Goal: Use online tool/utility: Utilize a website feature to perform a specific function

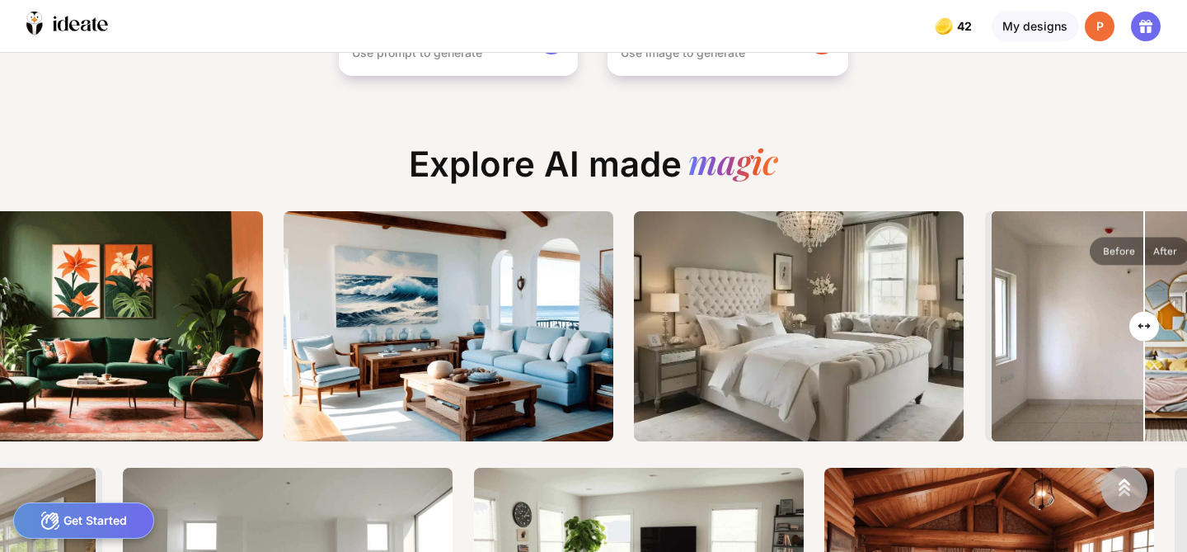
scroll to position [0, 455]
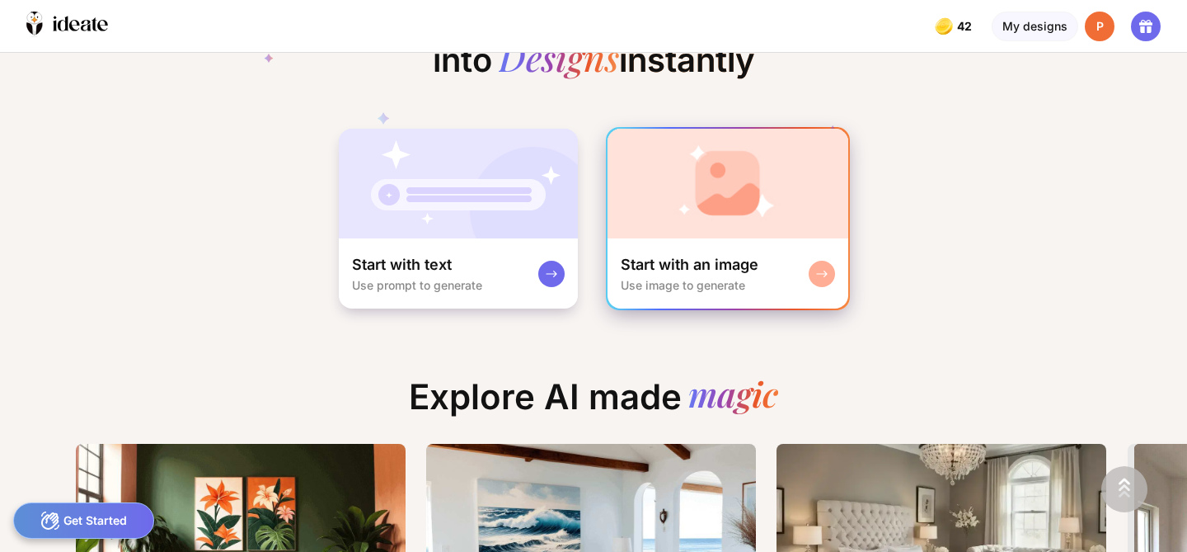
click at [716, 181] on img at bounding box center [728, 184] width 241 height 110
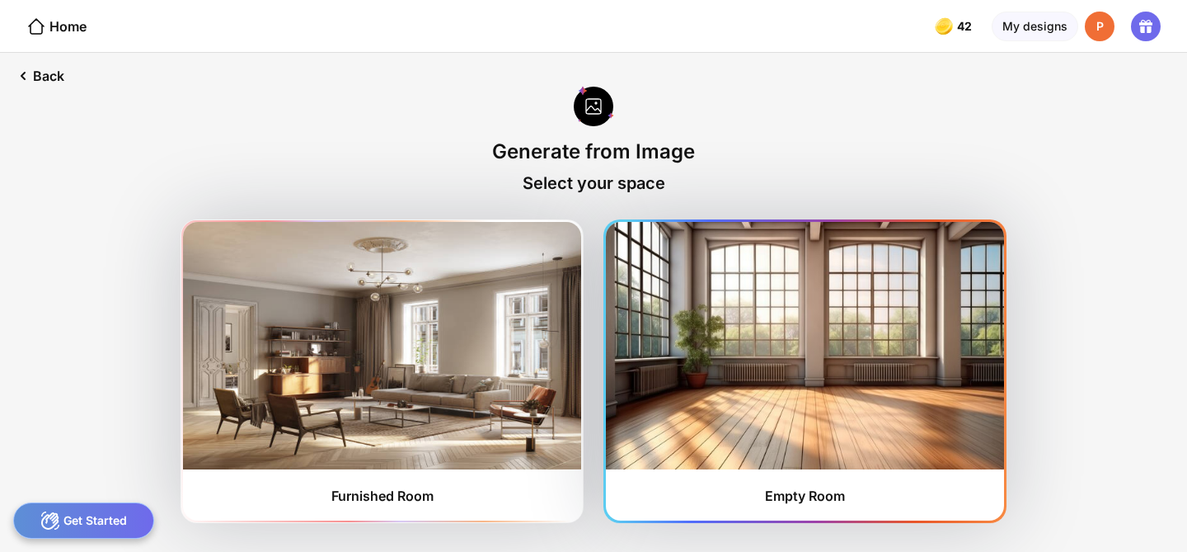
click at [698, 299] on img at bounding box center [805, 345] width 398 height 247
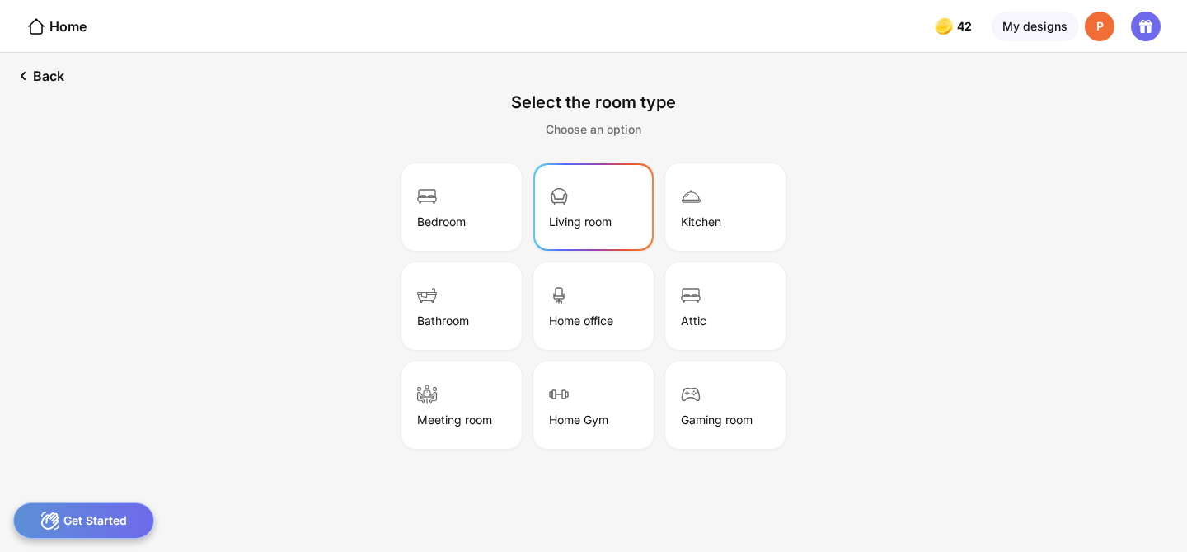
click at [565, 207] on div at bounding box center [559, 197] width 20 height 23
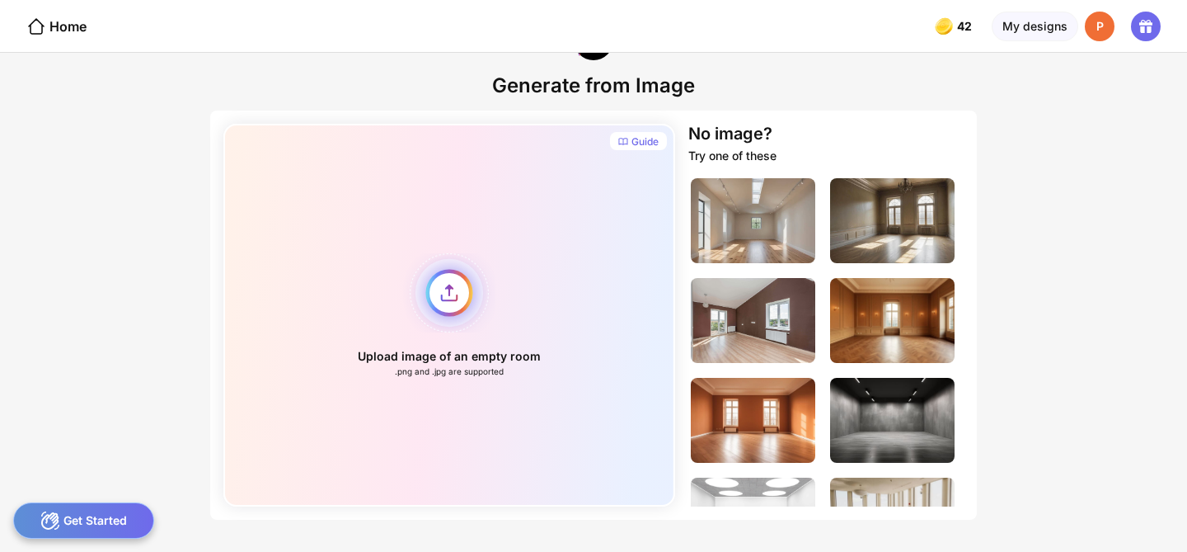
click at [449, 294] on div "Upload image of an empty room .png and .jpg are supported" at bounding box center [449, 315] width 452 height 383
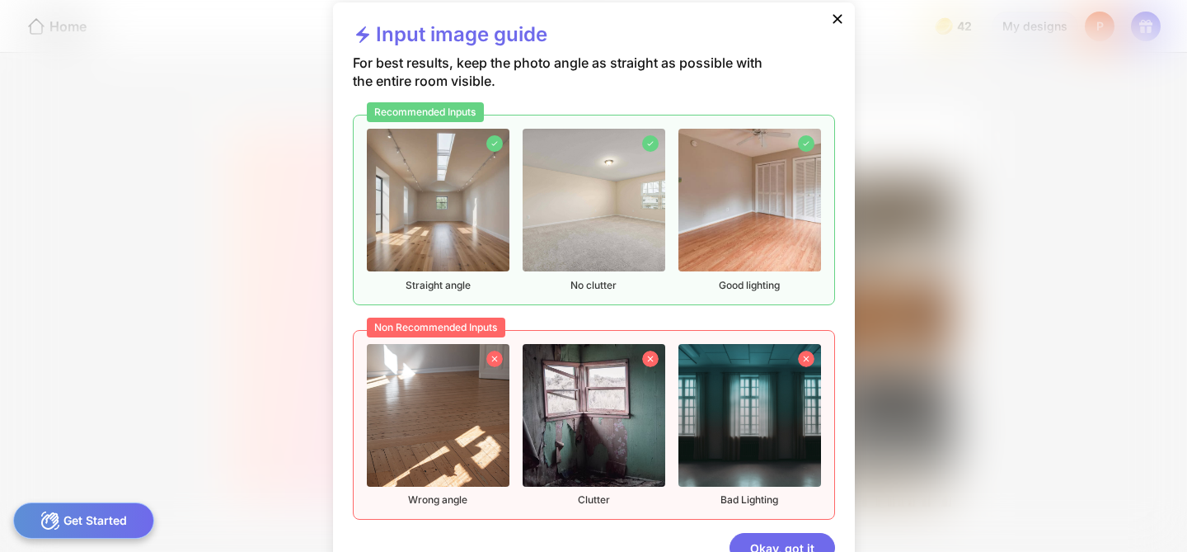
click at [841, 18] on icon at bounding box center [837, 19] width 16 height 16
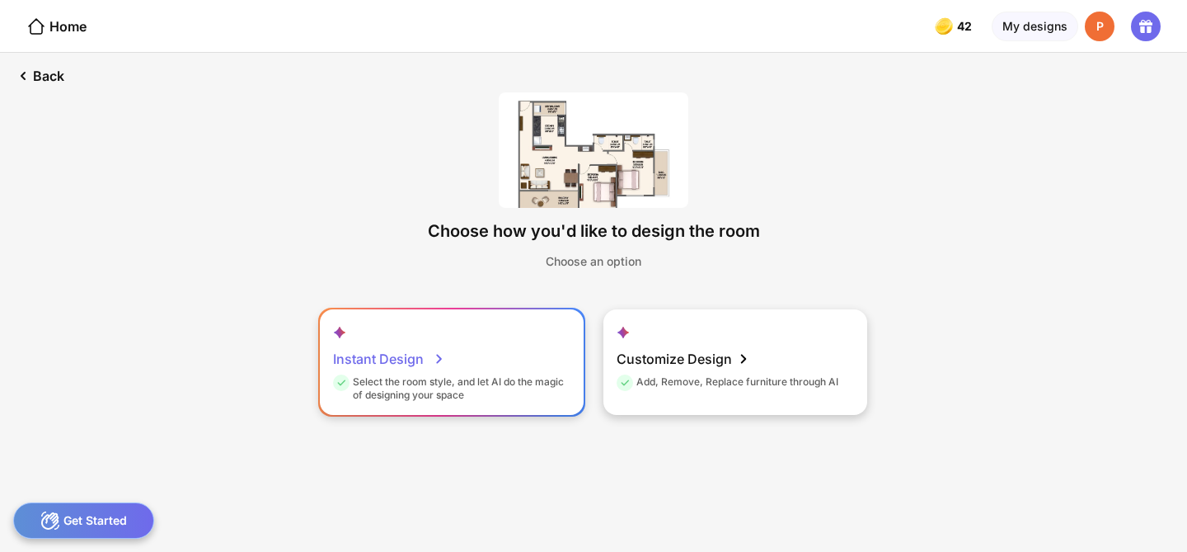
click at [510, 368] on div "Instant Design Select the room style, and let AI do the magic of designing your…" at bounding box center [452, 362] width 264 height 106
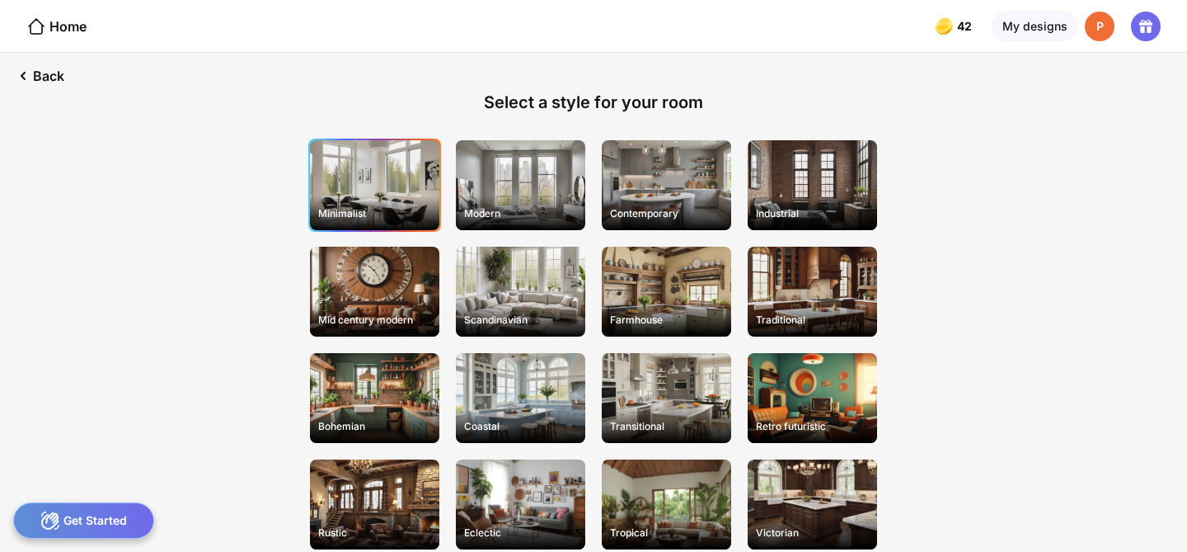
click at [398, 182] on div "Minimalist" at bounding box center [374, 185] width 129 height 90
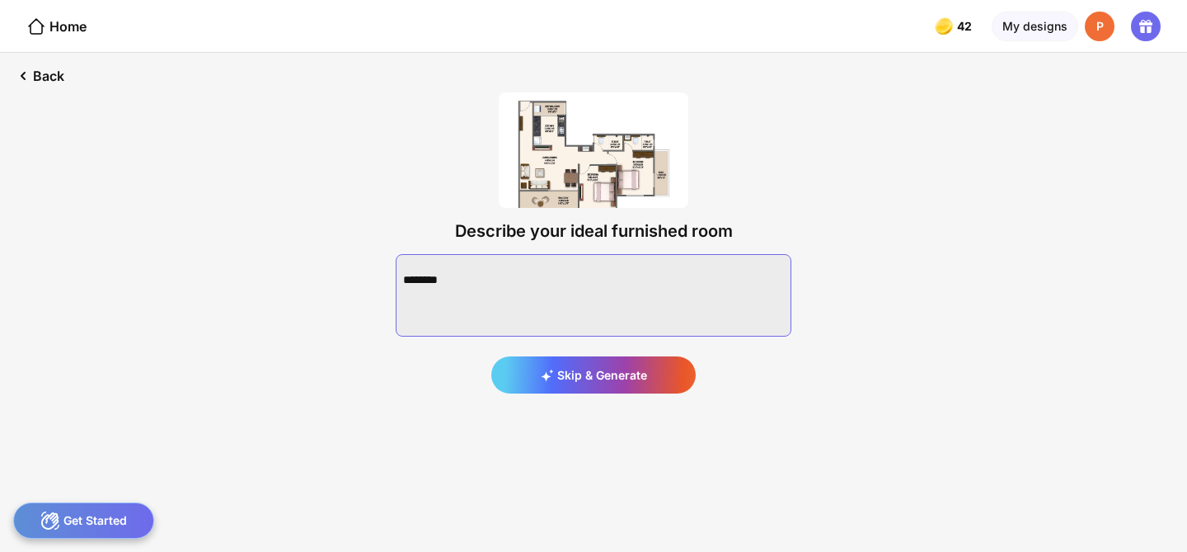
click at [563, 292] on textarea at bounding box center [594, 295] width 396 height 82
click at [451, 269] on textarea at bounding box center [594, 295] width 396 height 82
click at [710, 278] on textarea at bounding box center [594, 295] width 396 height 82
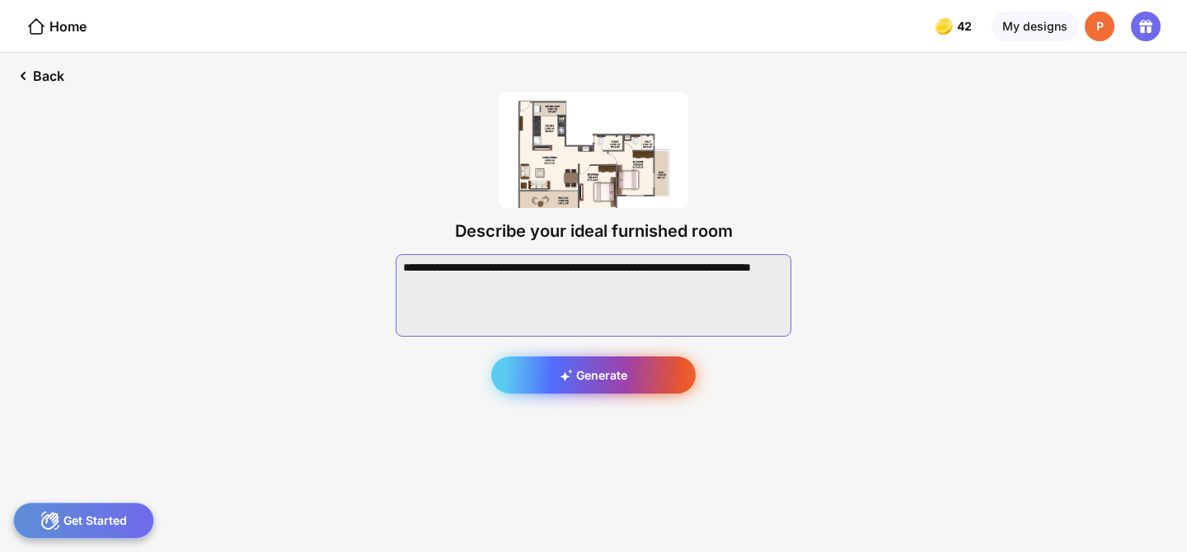
type textarea "**********"
click at [653, 375] on div "Generate" at bounding box center [593, 374] width 204 height 37
